Goal: Find specific page/section: Find specific page/section

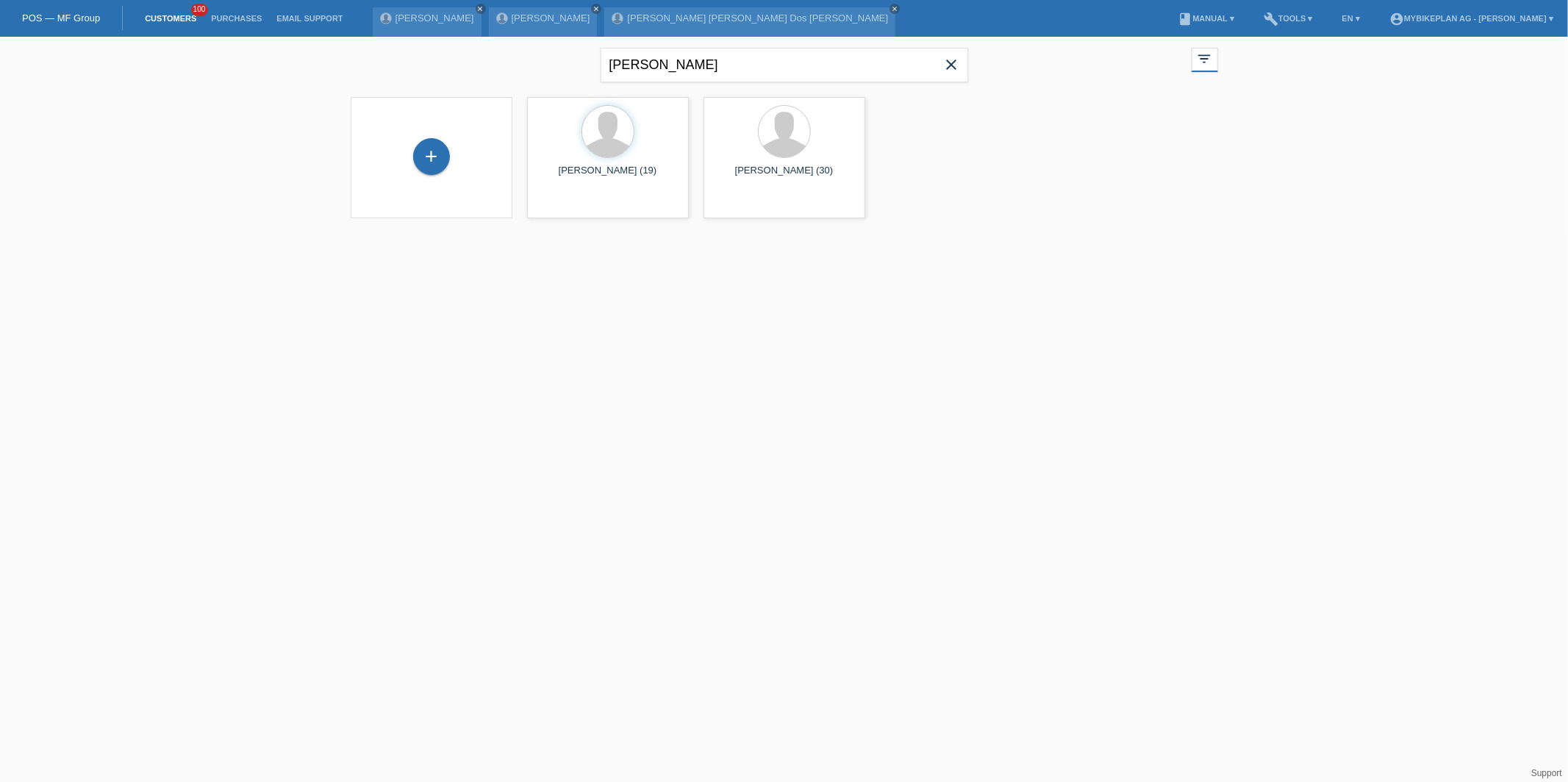
click at [957, 65] on icon "close" at bounding box center [951, 65] width 17 height 17
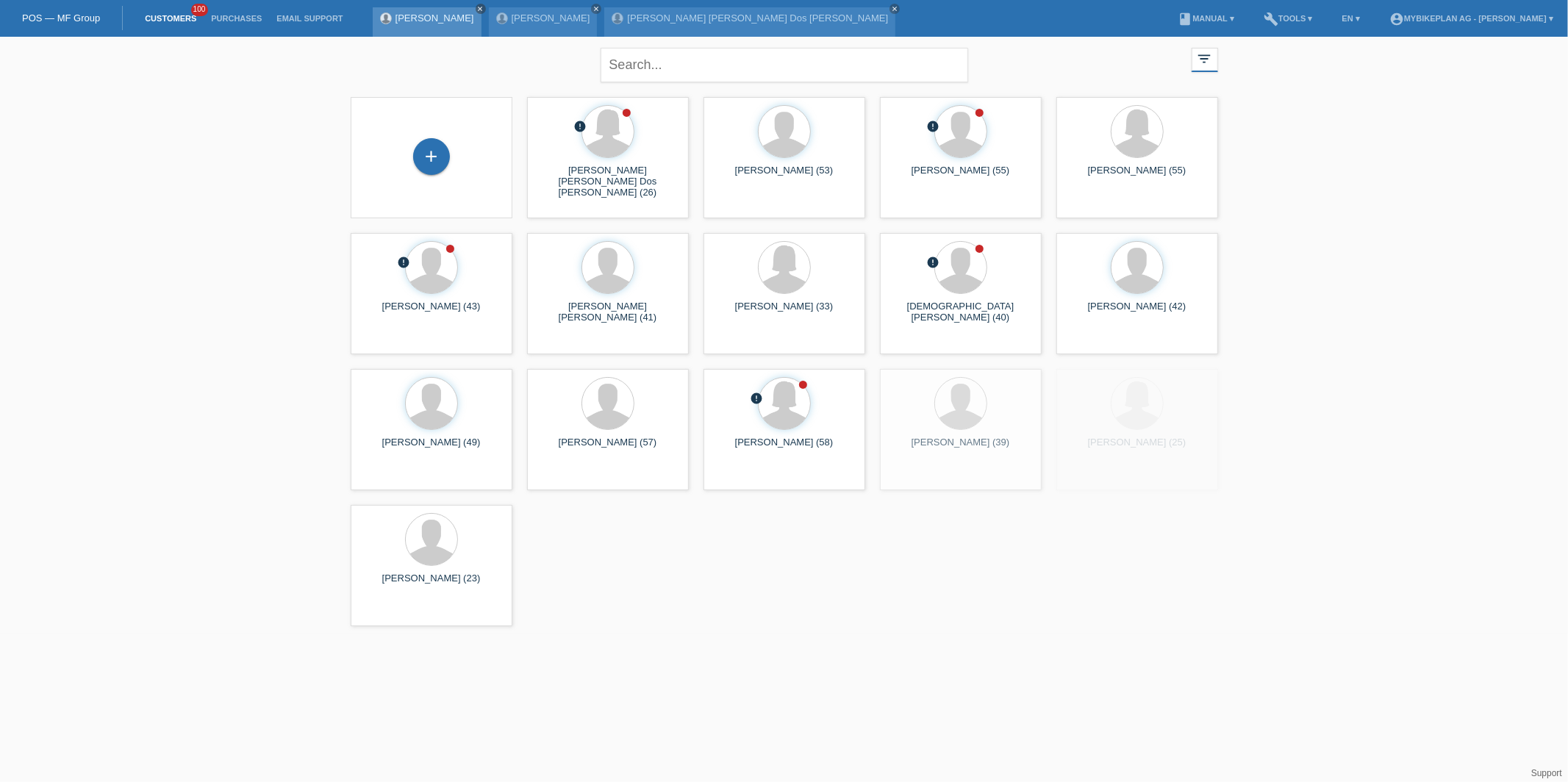
click at [481, 6] on icon "close" at bounding box center [480, 9] width 8 height 8
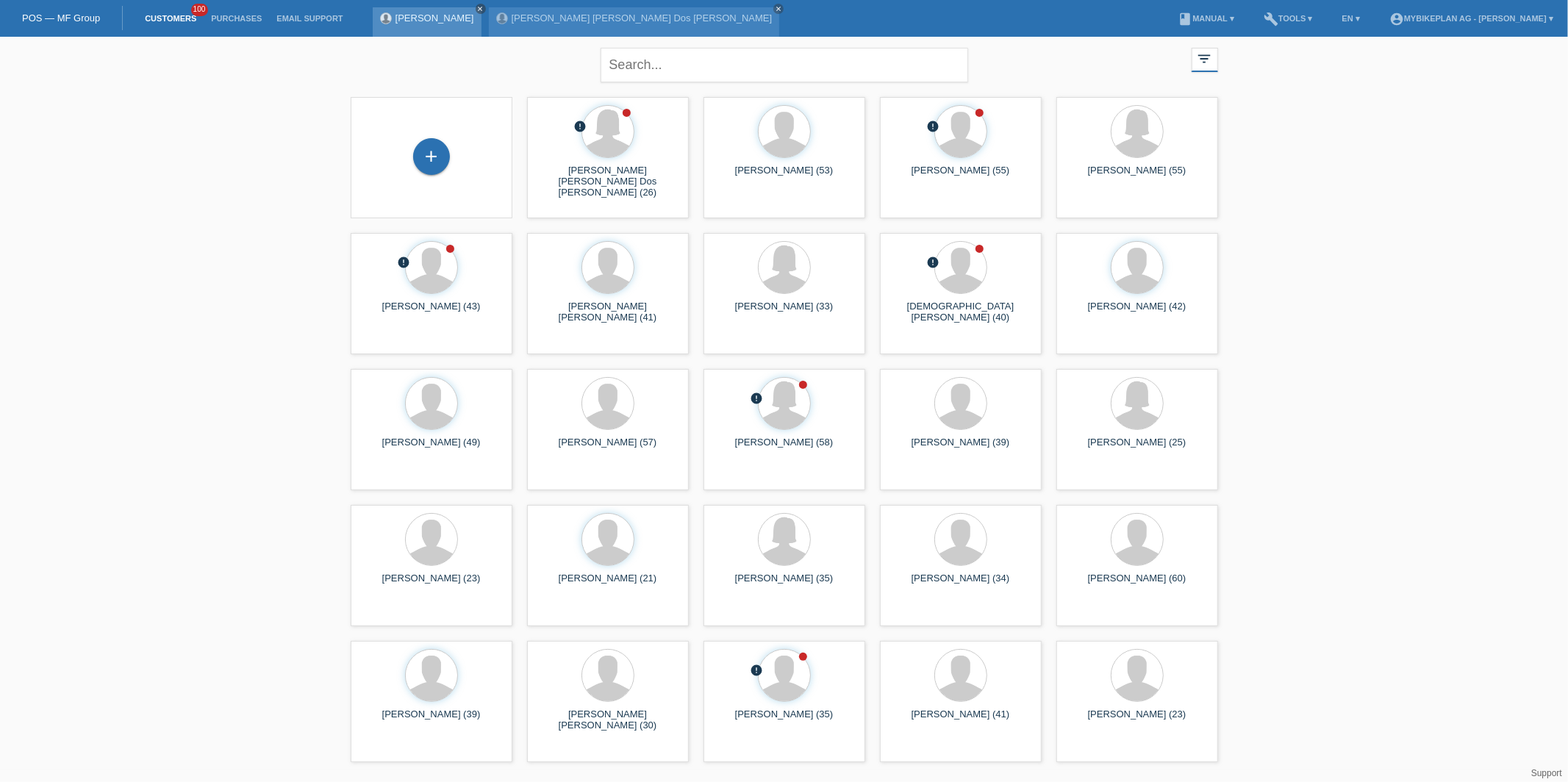
click at [477, 5] on icon "close" at bounding box center [480, 9] width 8 height 8
click at [659, 6] on icon "close" at bounding box center [663, 9] width 8 height 8
click at [170, 20] on link "Customers" at bounding box center [170, 18] width 66 height 9
